Goal: Transaction & Acquisition: Purchase product/service

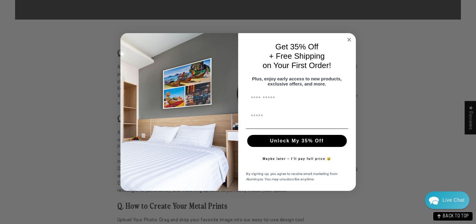
scroll to position [452, 0]
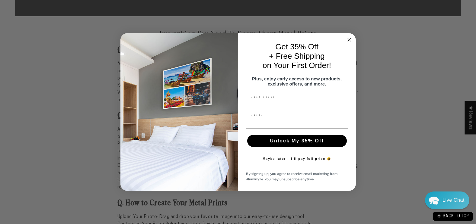
click at [351, 38] on circle "Close dialog" at bounding box center [348, 39] width 7 height 7
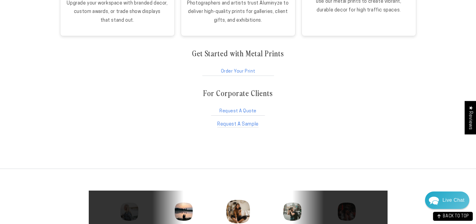
scroll to position [1056, 0]
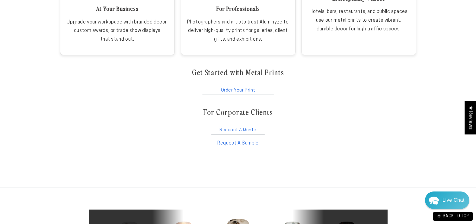
click at [231, 92] on link "Order Your Print" at bounding box center [238, 89] width 74 height 11
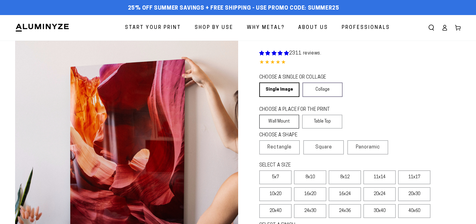
select select "**********"
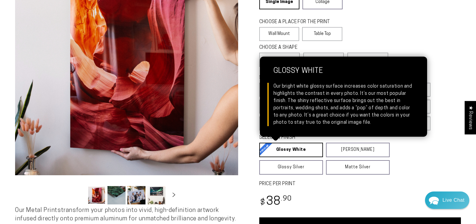
scroll to position [90, 0]
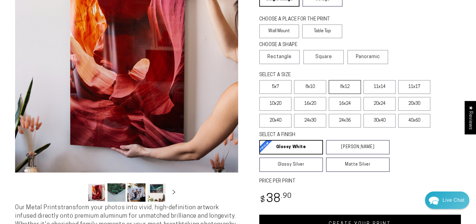
click at [349, 87] on label "8x12" at bounding box center [344, 87] width 32 height 14
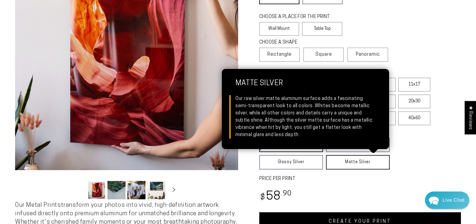
scroll to position [30, 0]
